Goal: Task Accomplishment & Management: Complete application form

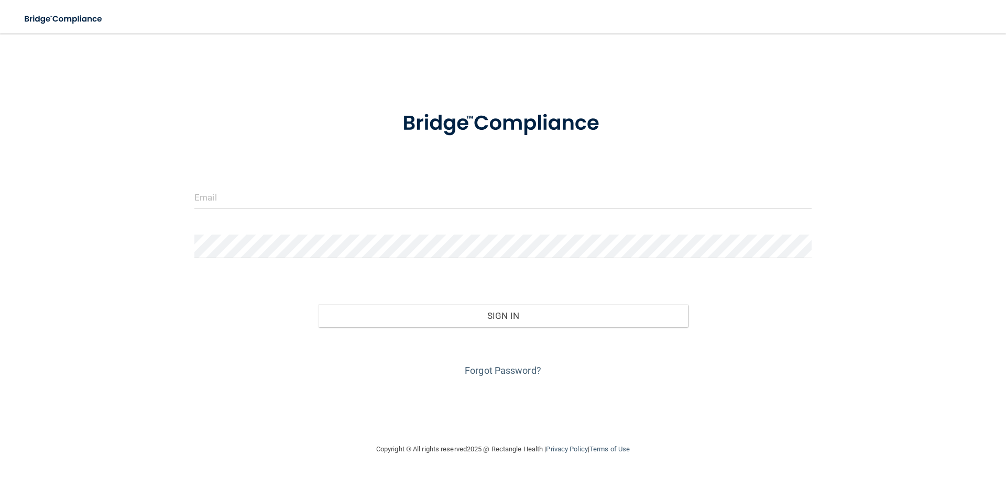
click at [242, 194] on input "email" at bounding box center [502, 197] width 617 height 24
type input "[PERSON_NAME][EMAIL_ADDRESS][DOMAIN_NAME]"
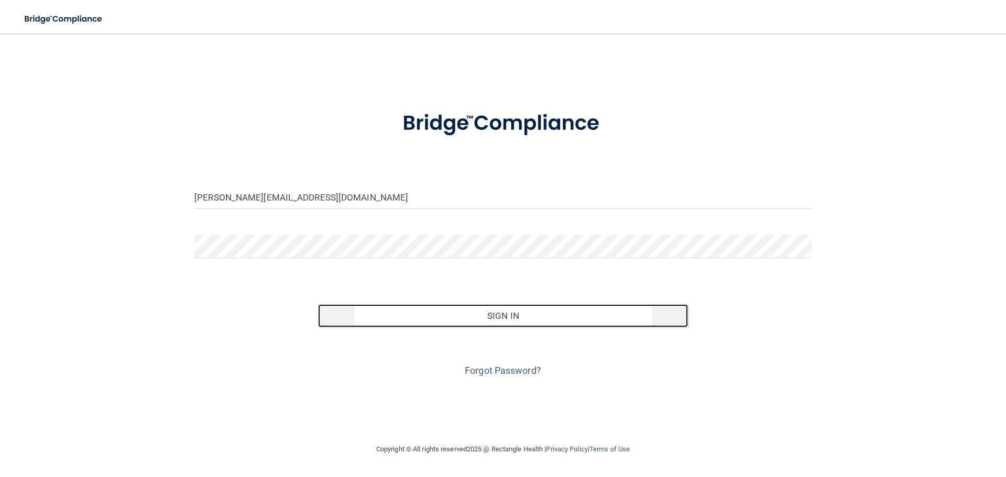
click at [405, 320] on button "Sign In" at bounding box center [503, 315] width 370 height 23
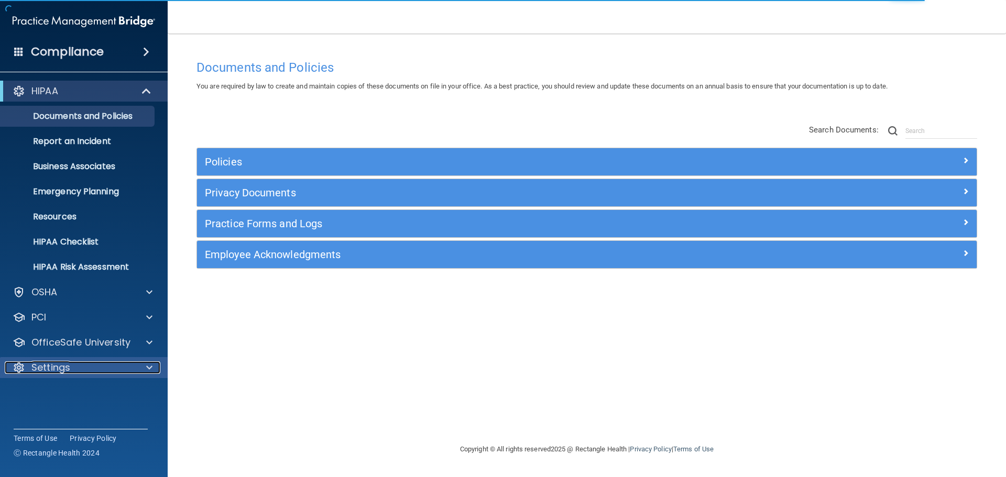
click at [79, 371] on div "Settings" at bounding box center [70, 367] width 130 height 13
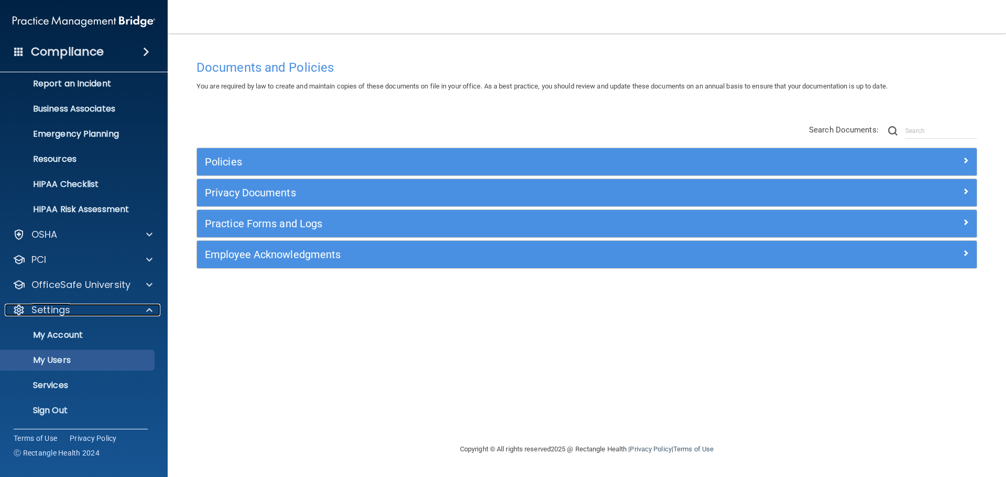
scroll to position [58, 0]
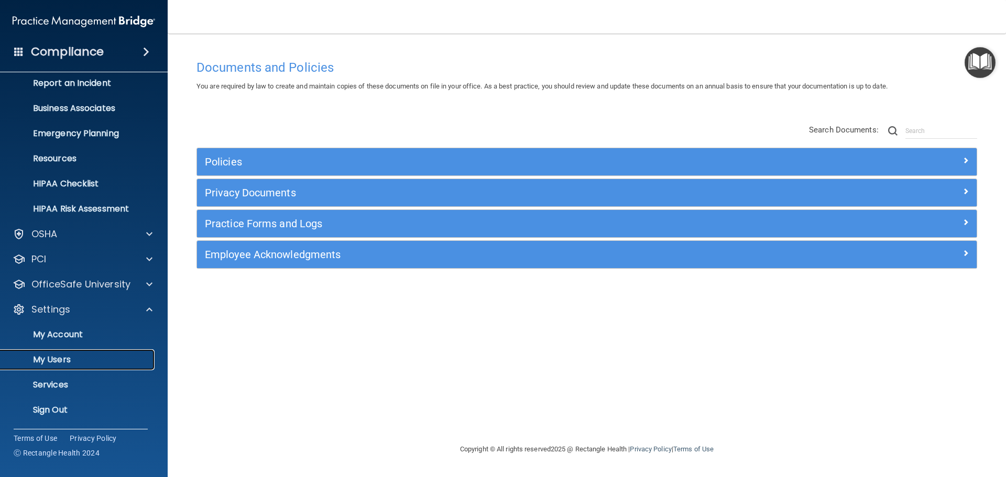
click at [67, 355] on p "My Users" at bounding box center [78, 360] width 143 height 10
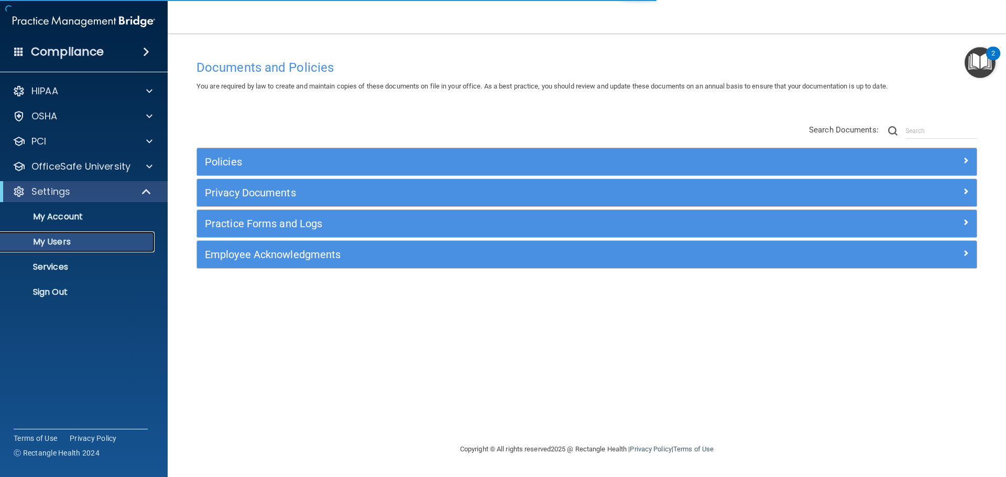
select select "20"
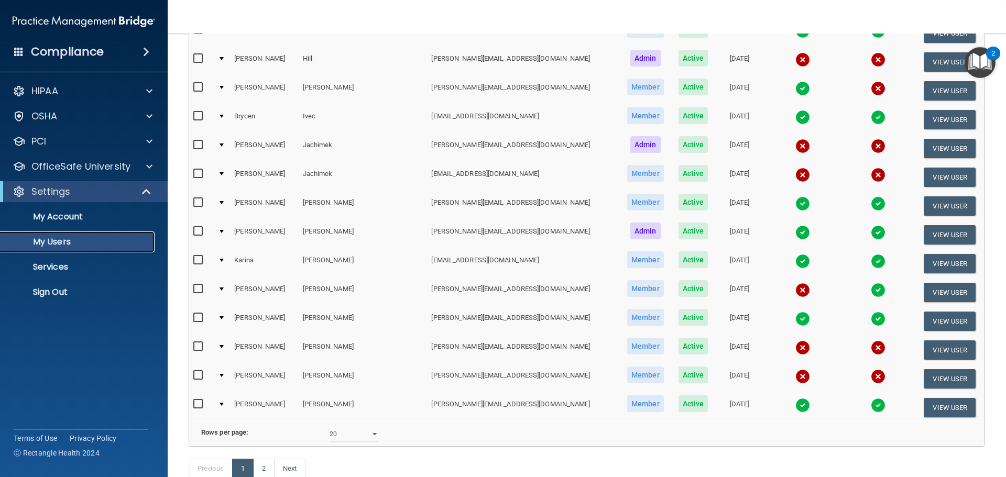
scroll to position [390, 0]
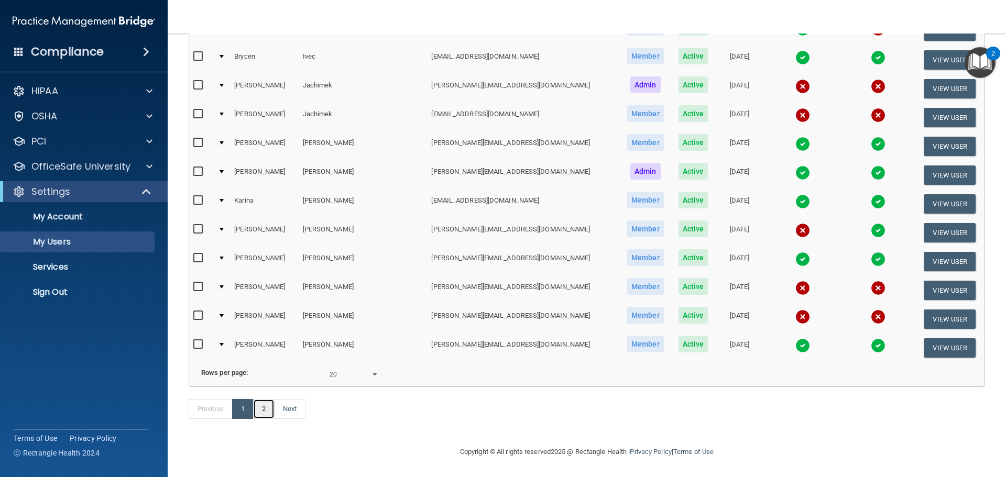
click at [262, 410] on link "2" at bounding box center [263, 409] width 21 height 20
select select "20"
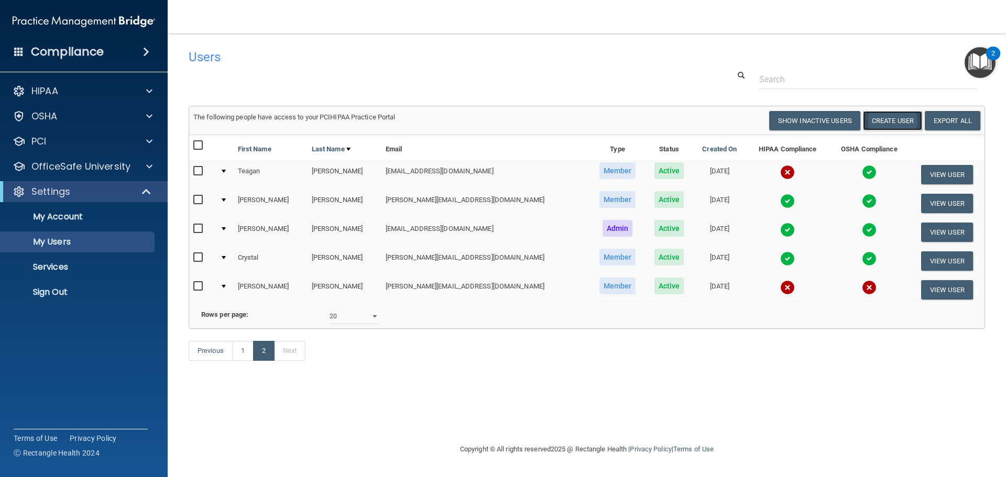
click at [889, 126] on button "Create User" at bounding box center [892, 120] width 59 height 19
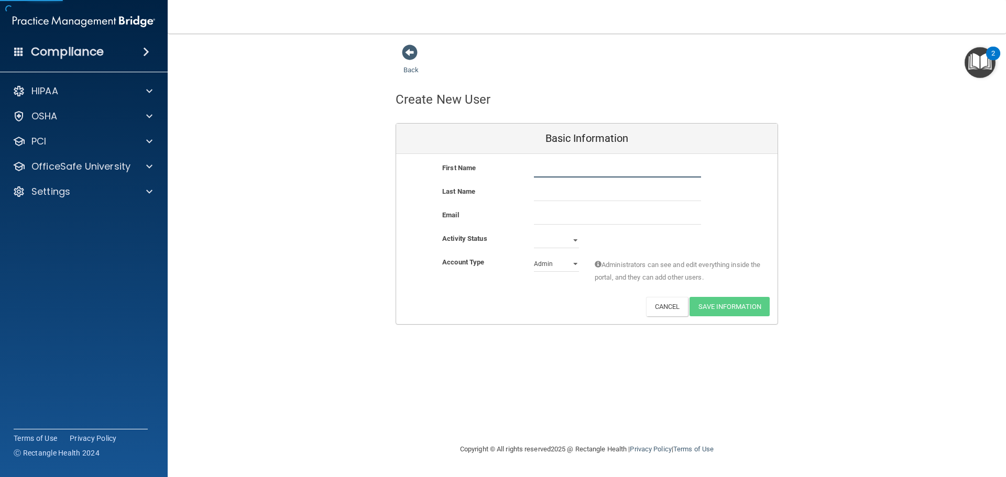
click at [552, 174] on input "text" at bounding box center [617, 170] width 167 height 16
type input "[PERSON_NAME]"
click at [561, 193] on input "text" at bounding box center [617, 193] width 167 height 16
type input "[PERSON_NAME]"
click at [546, 216] on input "email" at bounding box center [617, 217] width 167 height 16
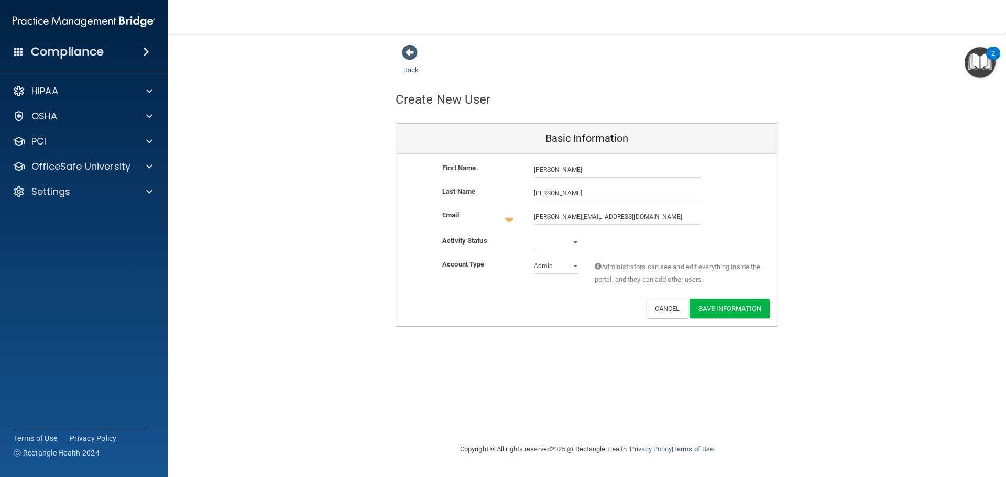
click at [585, 241] on div "Active Inactive" at bounding box center [556, 243] width 61 height 16
click at [602, 219] on input "[PERSON_NAME][EMAIL_ADDRESS][DOMAIN_NAME]" at bounding box center [617, 217] width 167 height 16
type input "[PERSON_NAME][EMAIL_ADDRESS][DOMAIN_NAME]"
click at [574, 240] on select "Active Inactive" at bounding box center [556, 241] width 45 height 16
select select "active"
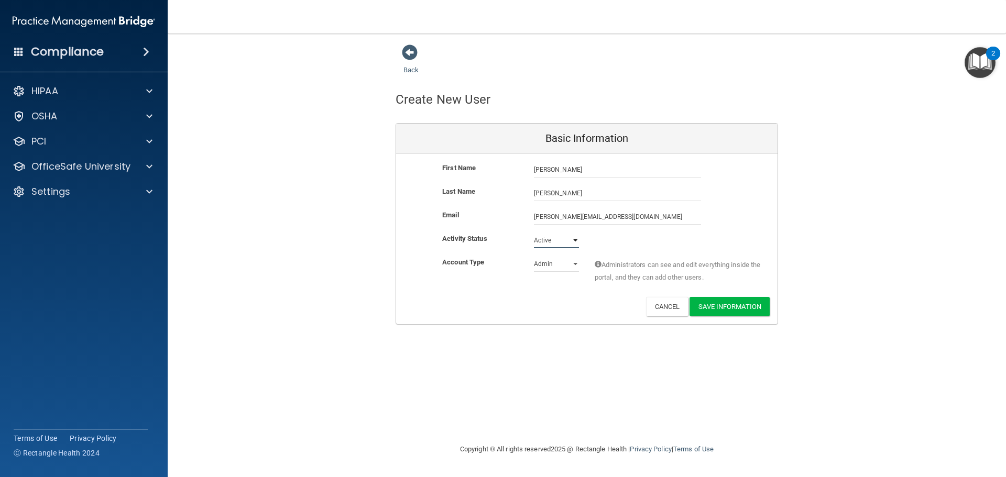
click at [534, 233] on select "Active Inactive" at bounding box center [556, 241] width 45 height 16
click at [565, 266] on select "Admin Member" at bounding box center [556, 264] width 45 height 16
select select "practice_member"
click at [534, 256] on select "Admin Member" at bounding box center [556, 264] width 45 height 16
click at [713, 309] on button "Save Information" at bounding box center [729, 306] width 80 height 19
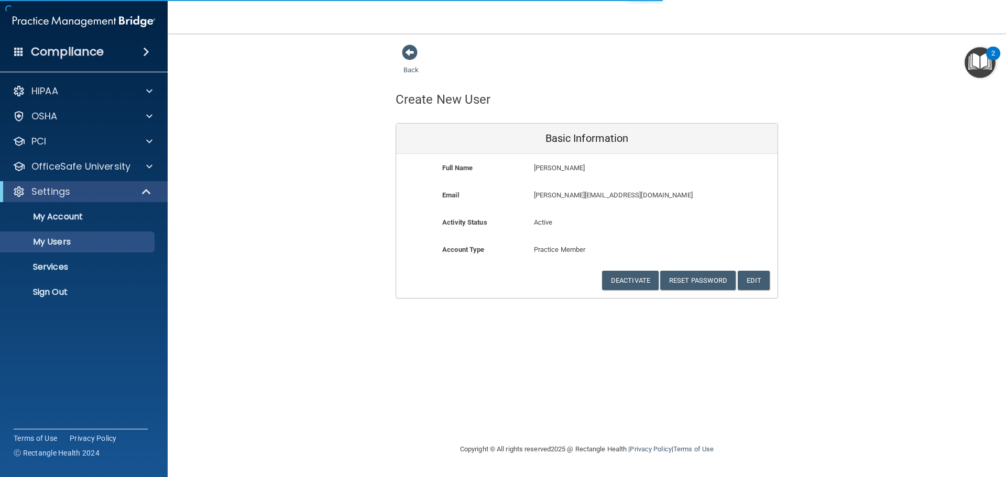
select select "20"
